Goal: Find specific page/section: Find specific page/section

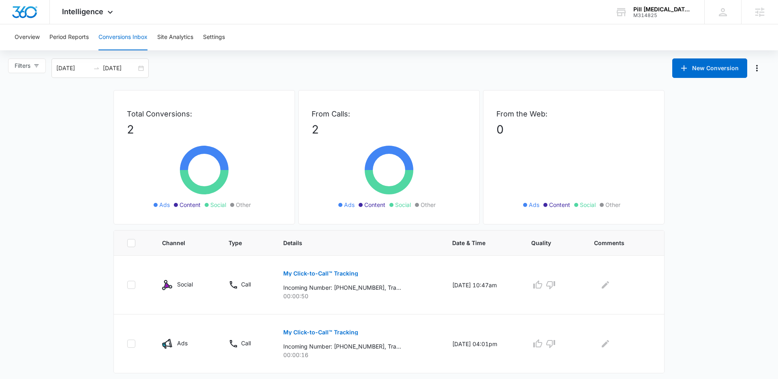
scroll to position [13, 0]
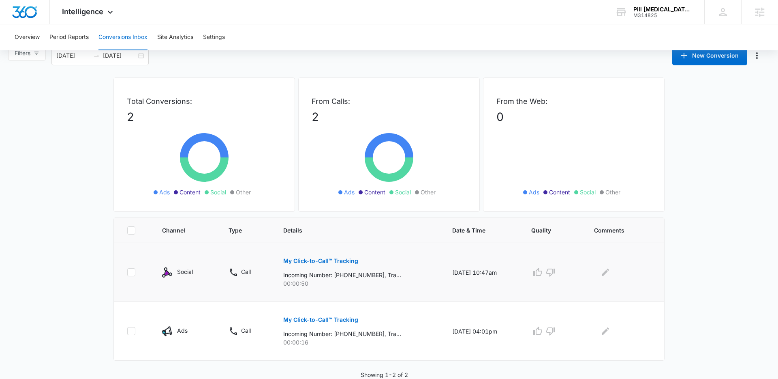
click at [297, 258] on p "My Click-to-Call™ Tracking" at bounding box center [320, 261] width 75 height 6
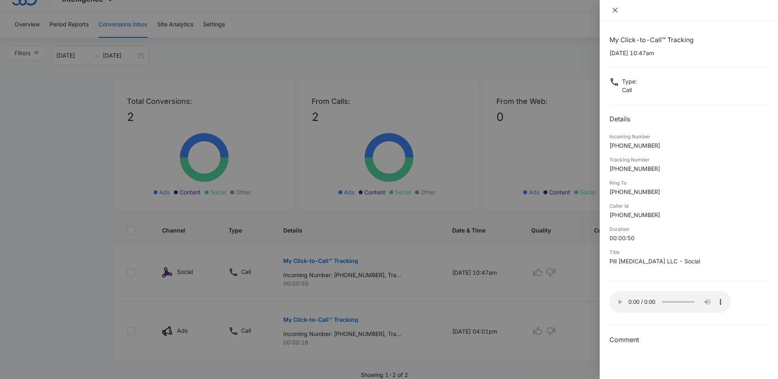
click at [613, 12] on icon "close" at bounding box center [615, 10] width 6 height 6
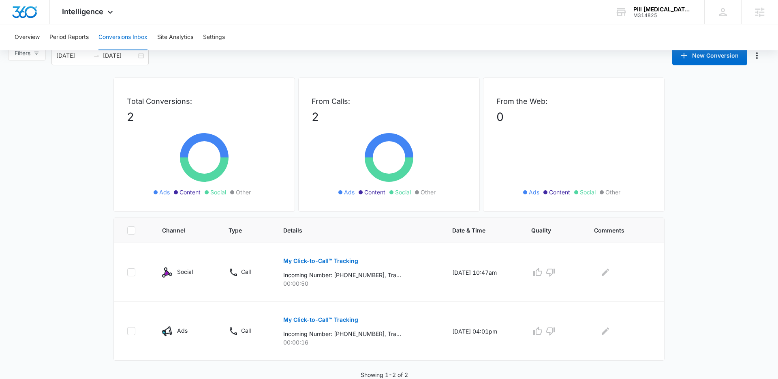
click at [90, 90] on main "Filters [DATE] [DATE] New Conversion Total Conversions: 2 Ads Content Social Ot…" at bounding box center [389, 212] width 778 height 333
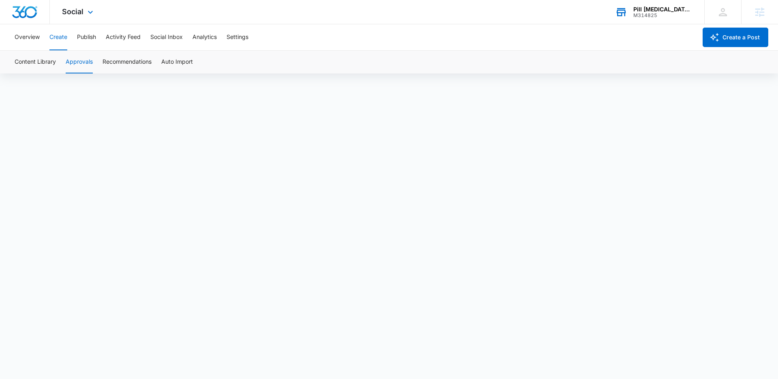
click at [667, 13] on div "M314825" at bounding box center [662, 16] width 59 height 6
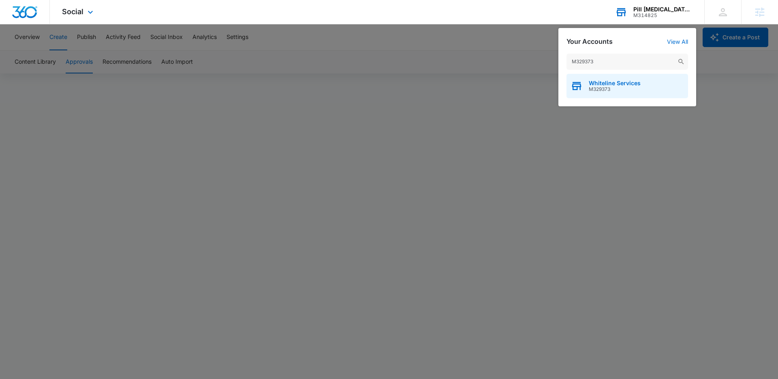
type input "M329373"
click at [612, 80] on span "Whiteline Services" at bounding box center [615, 83] width 52 height 6
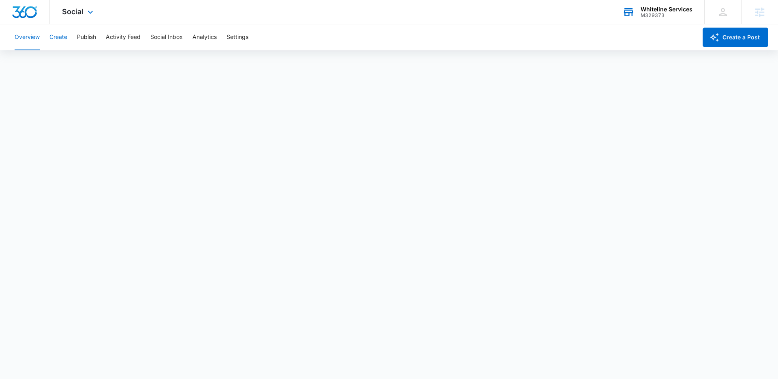
click at [54, 44] on button "Create" at bounding box center [58, 37] width 18 height 26
drag, startPoint x: 86, startPoint y: 41, endPoint x: 84, endPoint y: 62, distance: 21.9
click at [86, 41] on button "Publish" at bounding box center [86, 37] width 19 height 26
click at [59, 39] on button "Create" at bounding box center [58, 37] width 18 height 26
